Goal: Task Accomplishment & Management: Manage account settings

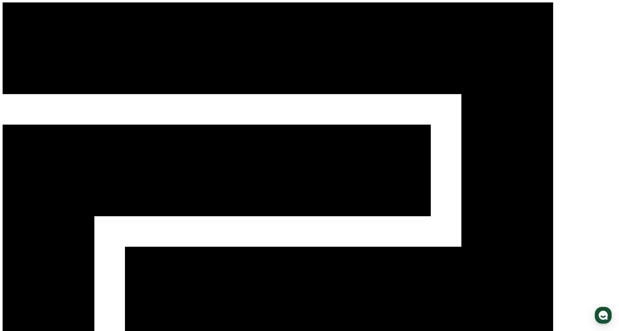
select select "**********"
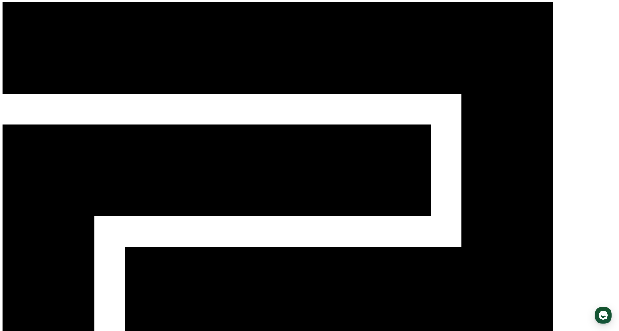
select select "**********"
drag, startPoint x: 106, startPoint y: 107, endPoint x: 142, endPoint y: 107, distance: 35.5
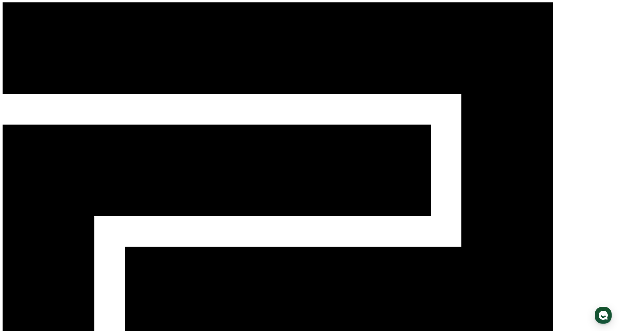
copy h5 "102.79"
